Goal: Task Accomplishment & Management: Manage account settings

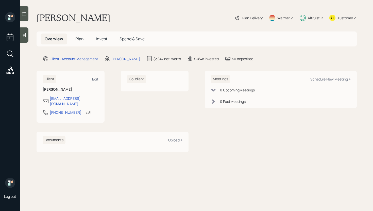
click at [25, 18] on div at bounding box center [24, 13] width 8 height 15
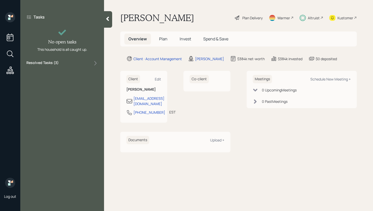
click at [64, 60] on div "Resolved Tasks ( 3 )" at bounding box center [62, 63] width 72 height 6
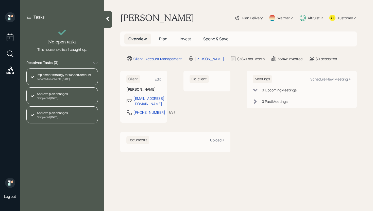
click at [111, 21] on div at bounding box center [108, 19] width 8 height 16
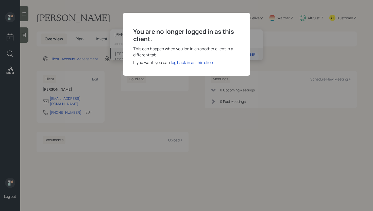
type input "[PERSON_NAME]"
